Goal: Browse casually

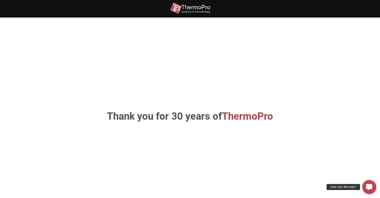
click at [196, 9] on img at bounding box center [190, 8] width 40 height 11
click at [195, 10] on img at bounding box center [190, 8] width 40 height 11
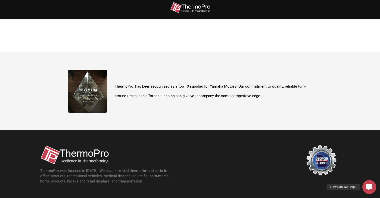
scroll to position [177, 0]
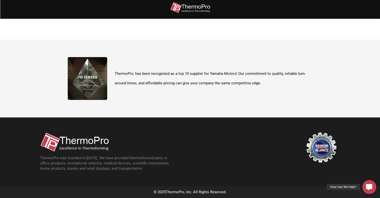
click at [80, 135] on img at bounding box center [74, 141] width 69 height 19
click at [49, 142] on img at bounding box center [74, 141] width 69 height 19
